Goal: Check status: Check status

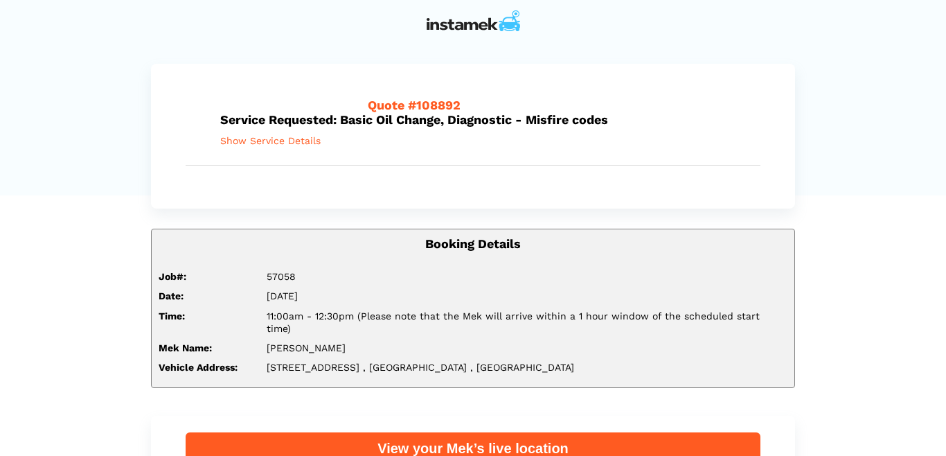
click at [413, 432] on div "View your Mek’s live location" at bounding box center [473, 449] width 575 height 35
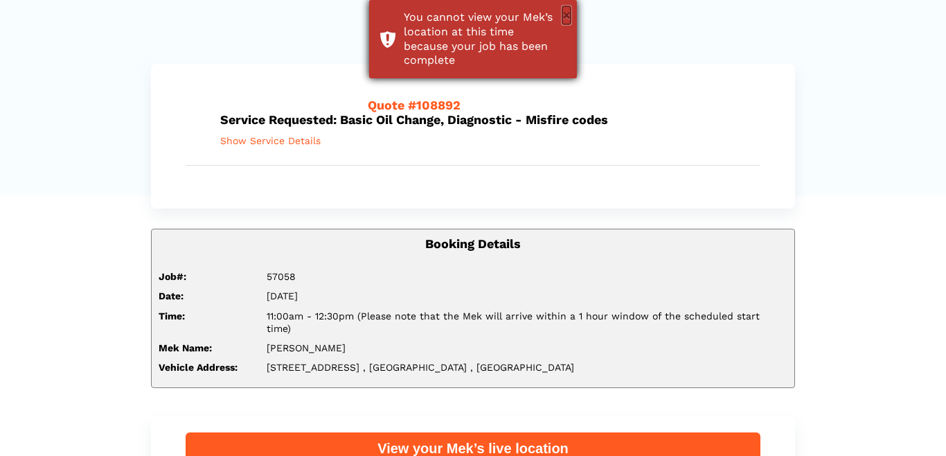
click at [565, 13] on button "×" at bounding box center [567, 15] width 8 height 18
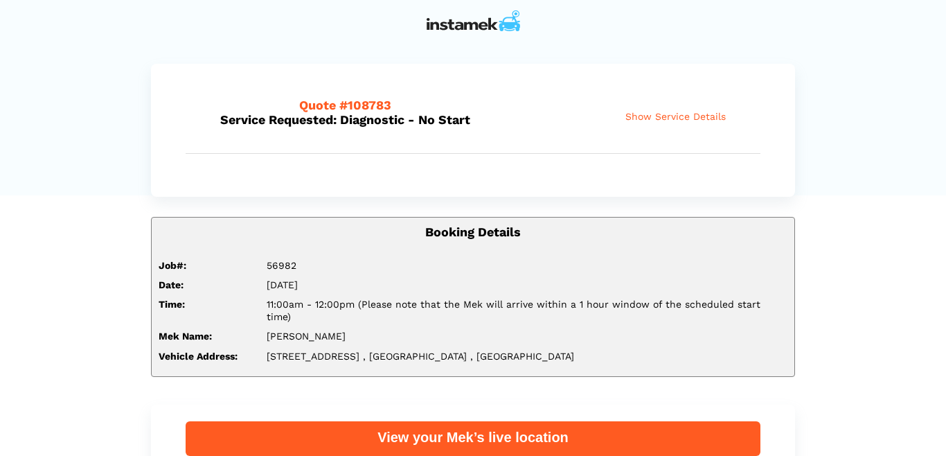
click at [675, 114] on span "Show Service Details" at bounding box center [676, 117] width 100 height 12
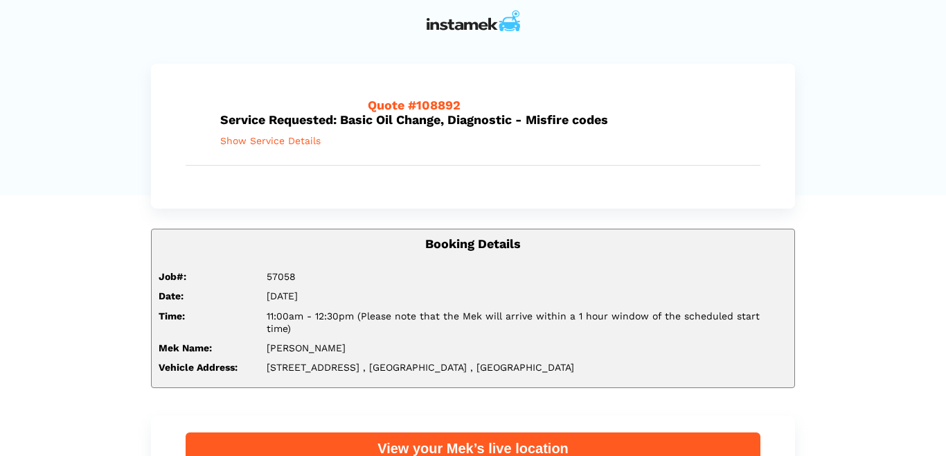
click at [452, 27] on img at bounding box center [474, 20] width 94 height 21
click at [477, 17] on img at bounding box center [474, 20] width 94 height 21
click at [473, 23] on img at bounding box center [474, 20] width 94 height 21
click at [519, 22] on img at bounding box center [474, 20] width 94 height 21
